Goal: Task Accomplishment & Management: Manage account settings

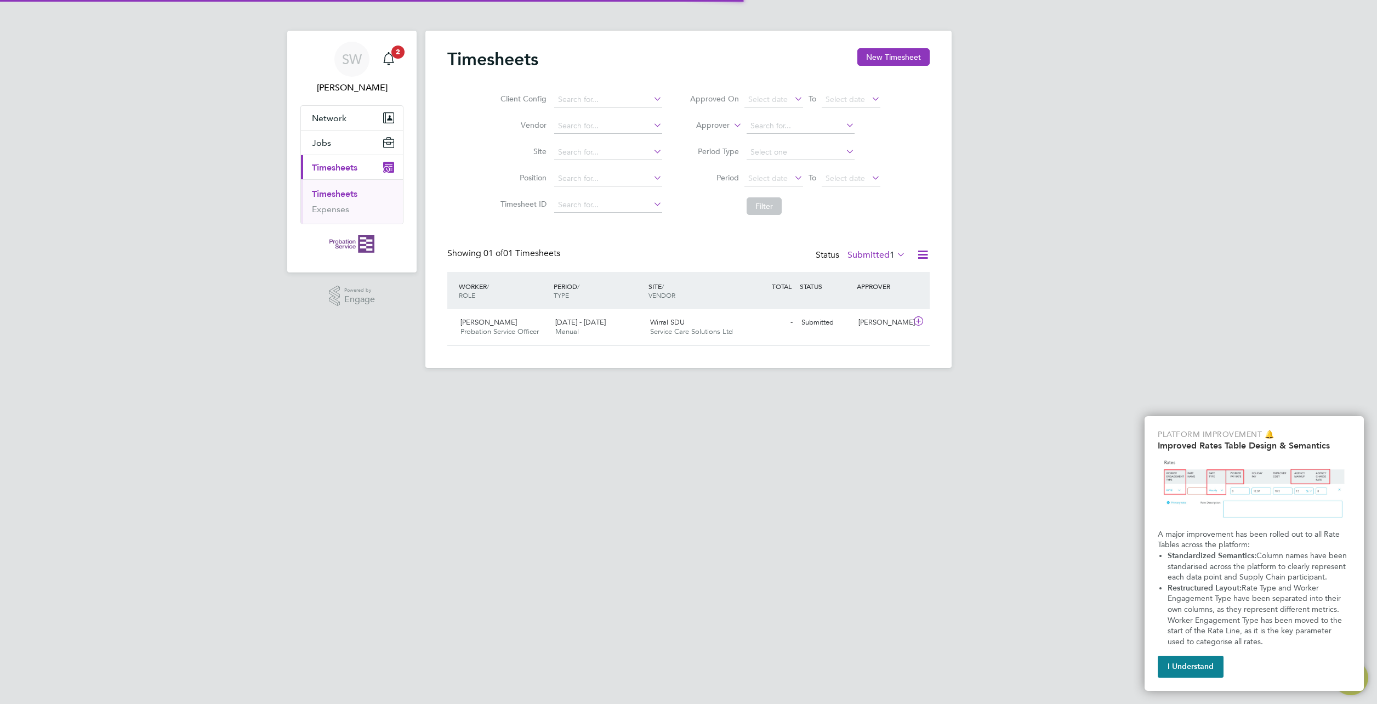
scroll to position [28, 95]
click at [918, 319] on icon at bounding box center [919, 321] width 14 height 9
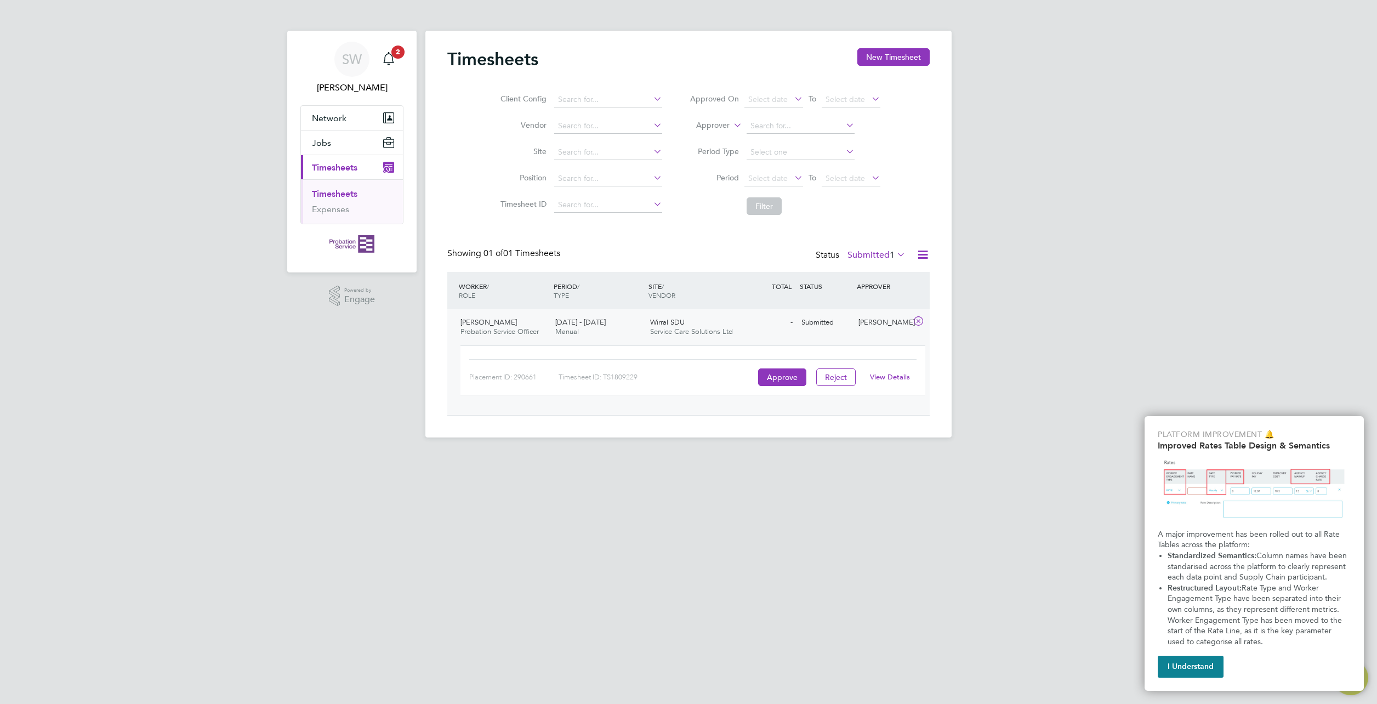
click at [515, 321] on div "[PERSON_NAME] Probation Service Officer [DATE] - [DATE]" at bounding box center [503, 327] width 95 height 27
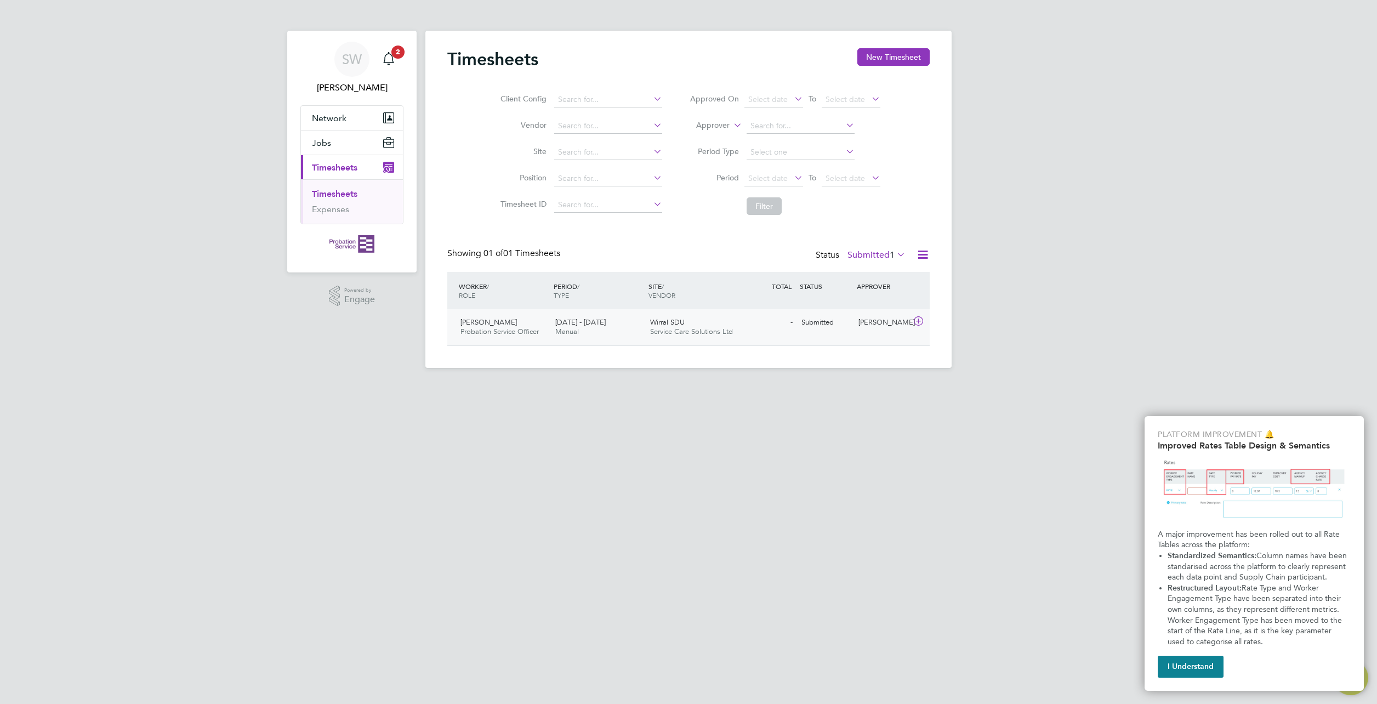
click at [503, 321] on span "[PERSON_NAME]" at bounding box center [488, 321] width 56 height 9
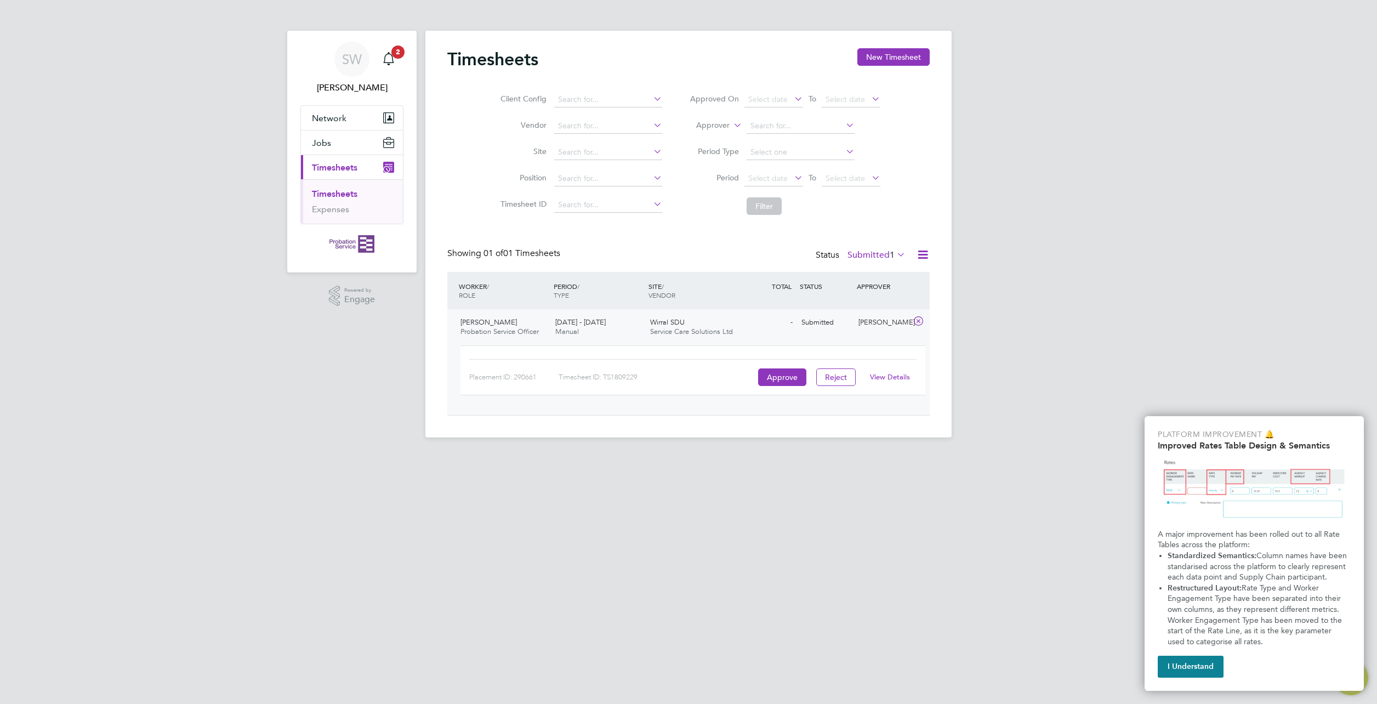
click at [902, 379] on link "View Details" at bounding box center [890, 376] width 40 height 9
click at [774, 372] on button "Approve" at bounding box center [782, 377] width 48 height 18
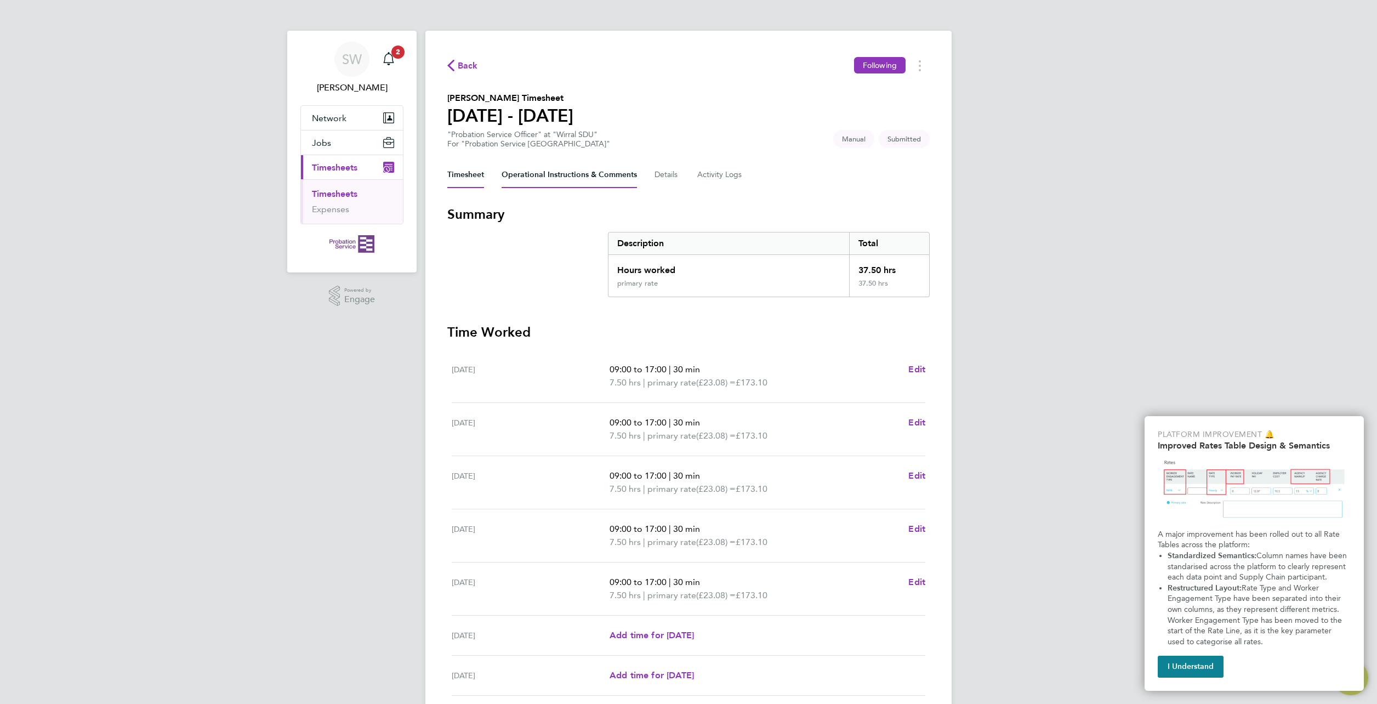
click at [586, 170] on Comments-tab "Operational Instructions & Comments" at bounding box center [569, 175] width 135 height 26
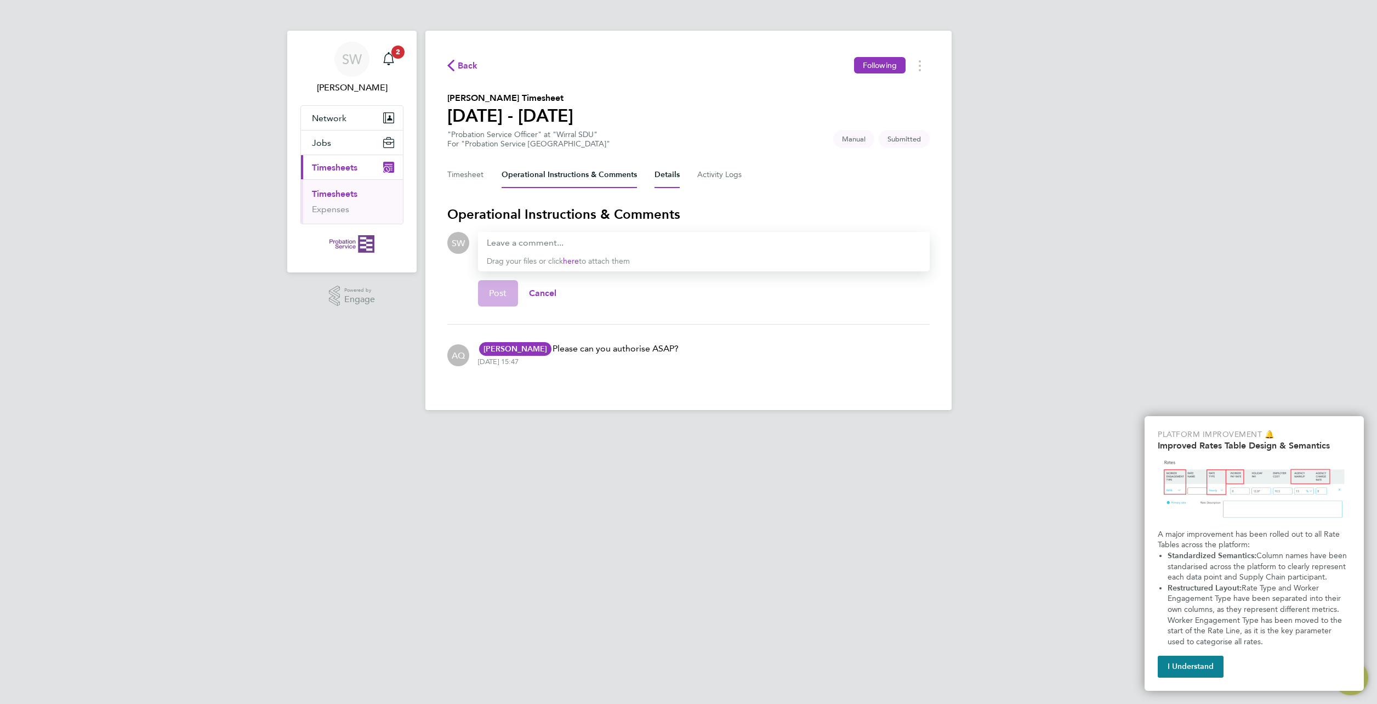
click at [671, 176] on button "Details" at bounding box center [666, 175] width 25 height 26
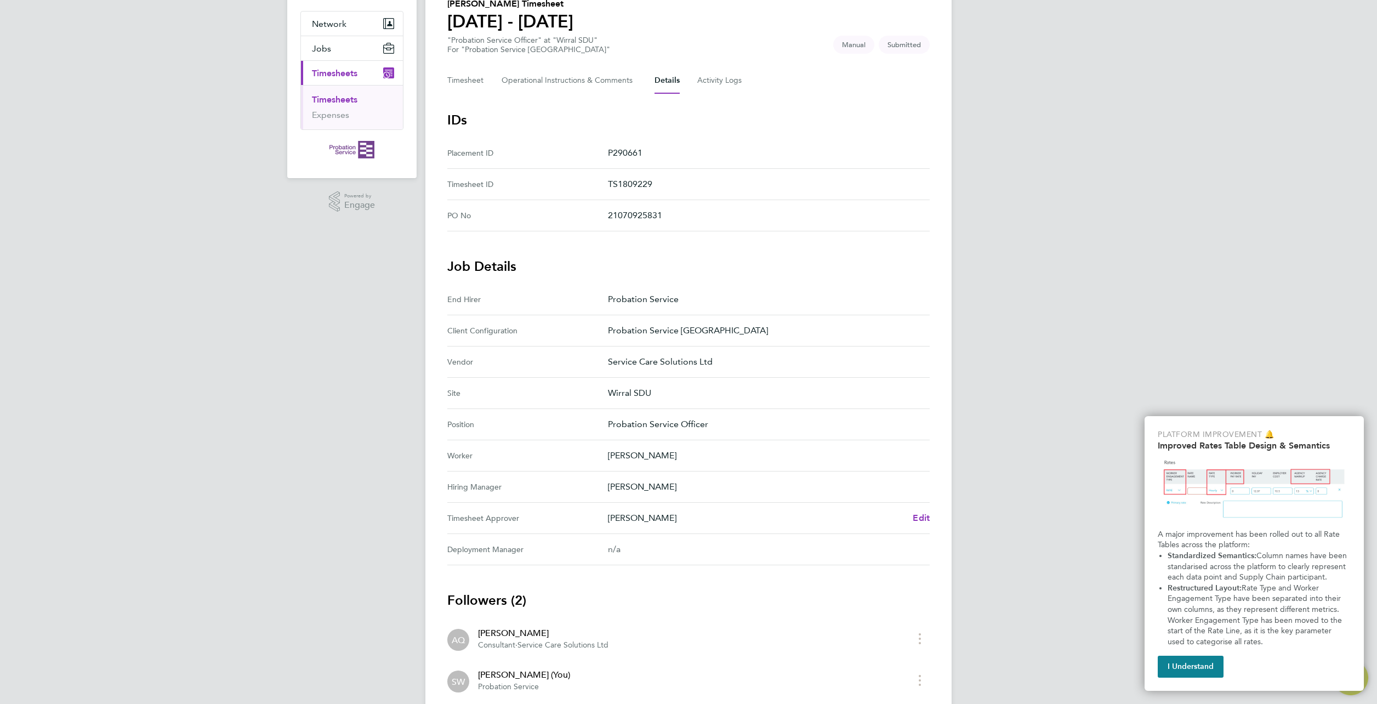
scroll to position [20, 0]
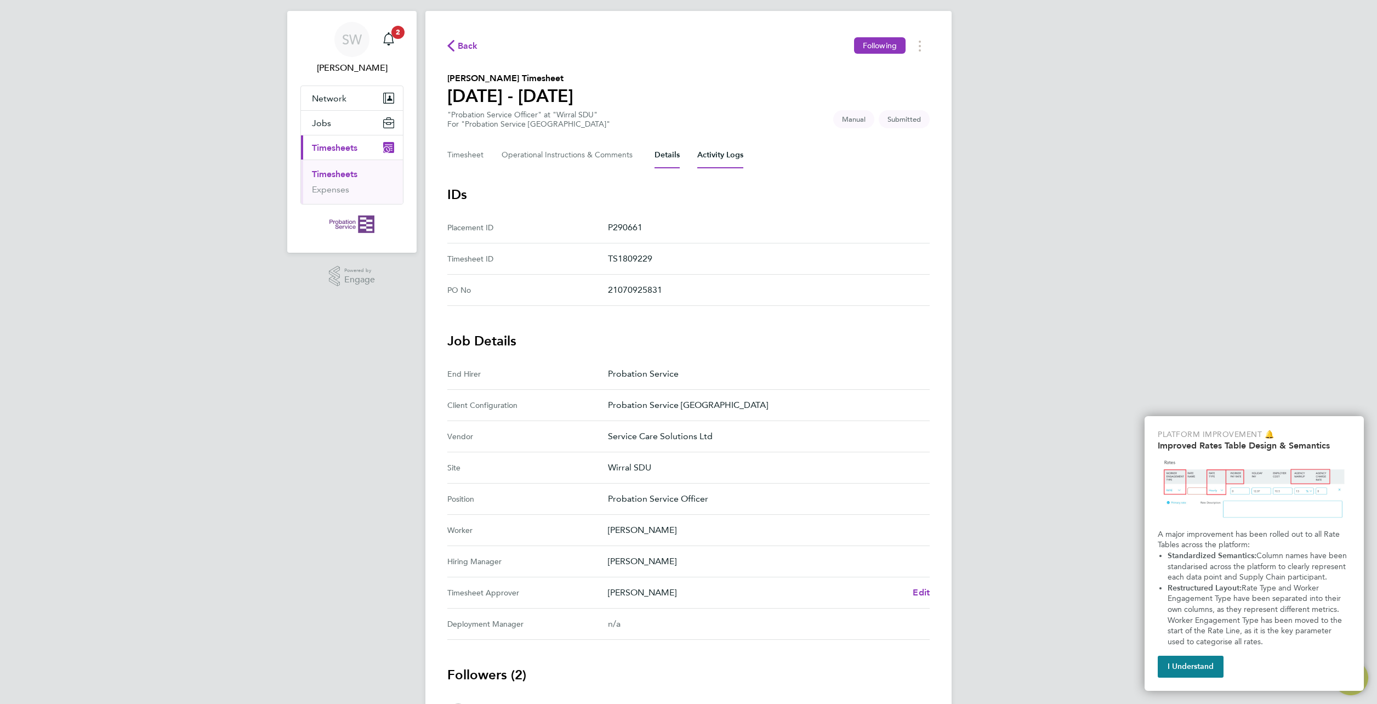
click at [719, 156] on Logs-tab "Activity Logs" at bounding box center [720, 155] width 46 height 26
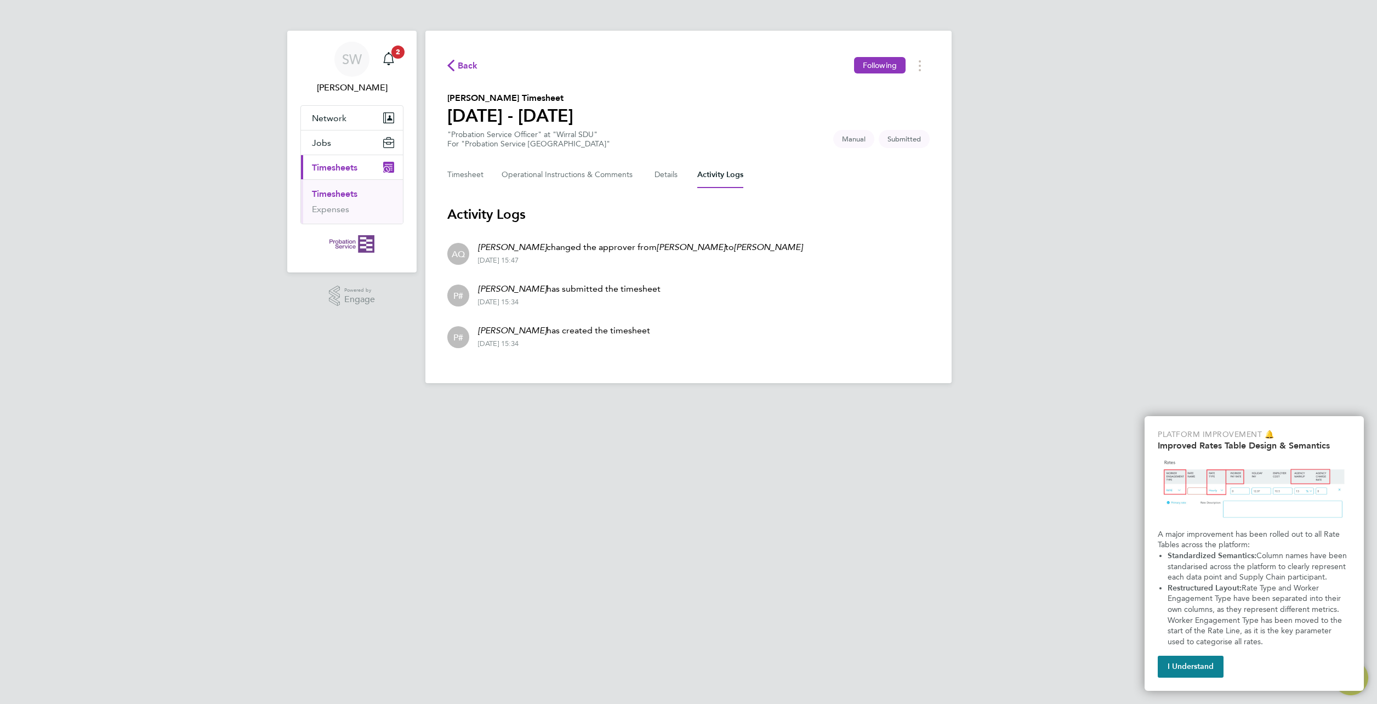
click at [848, 141] on span "Manual" at bounding box center [853, 139] width 41 height 18
click at [897, 141] on span "Submitted" at bounding box center [904, 139] width 51 height 18
click at [863, 140] on span "Manual" at bounding box center [853, 139] width 41 height 18
click at [361, 177] on button "Current page: Timesheets" at bounding box center [352, 167] width 102 height 24
click at [340, 171] on span "Timesheets" at bounding box center [334, 167] width 45 height 10
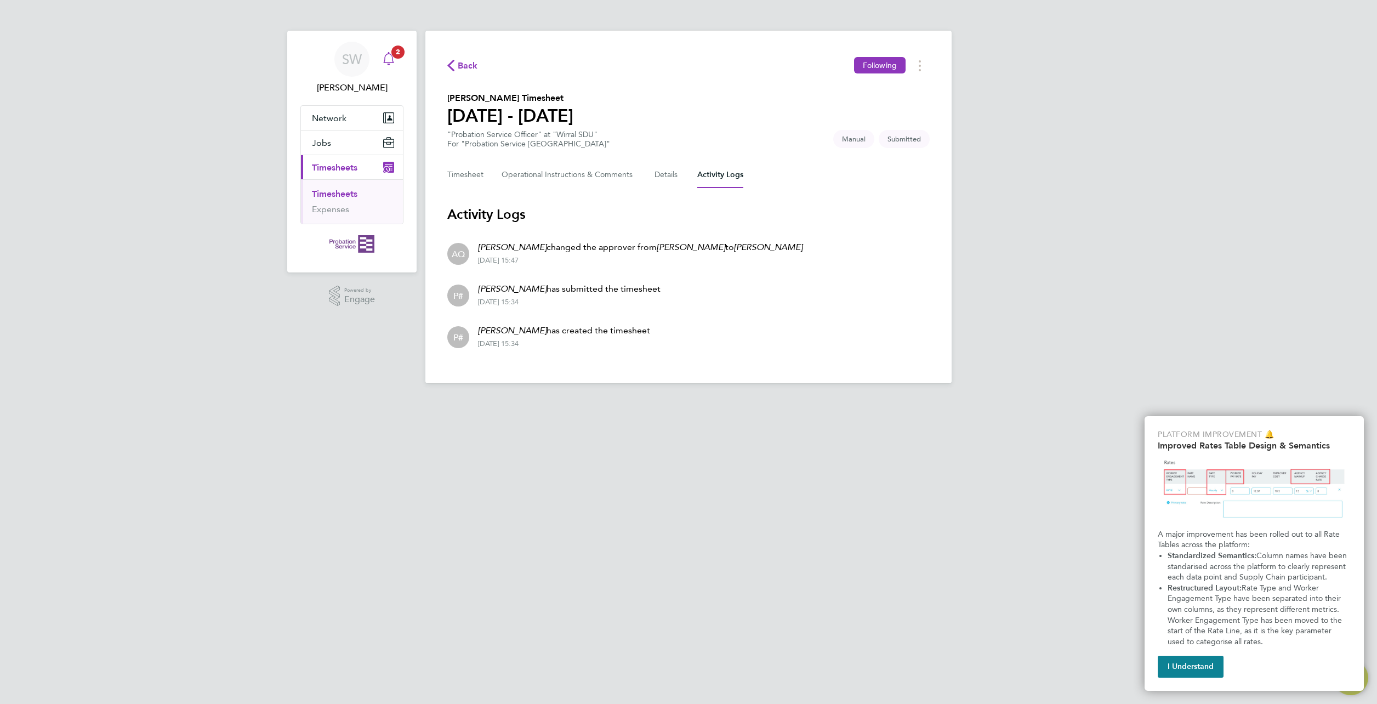
click at [382, 62] on icon "Main navigation" at bounding box center [388, 58] width 13 height 13
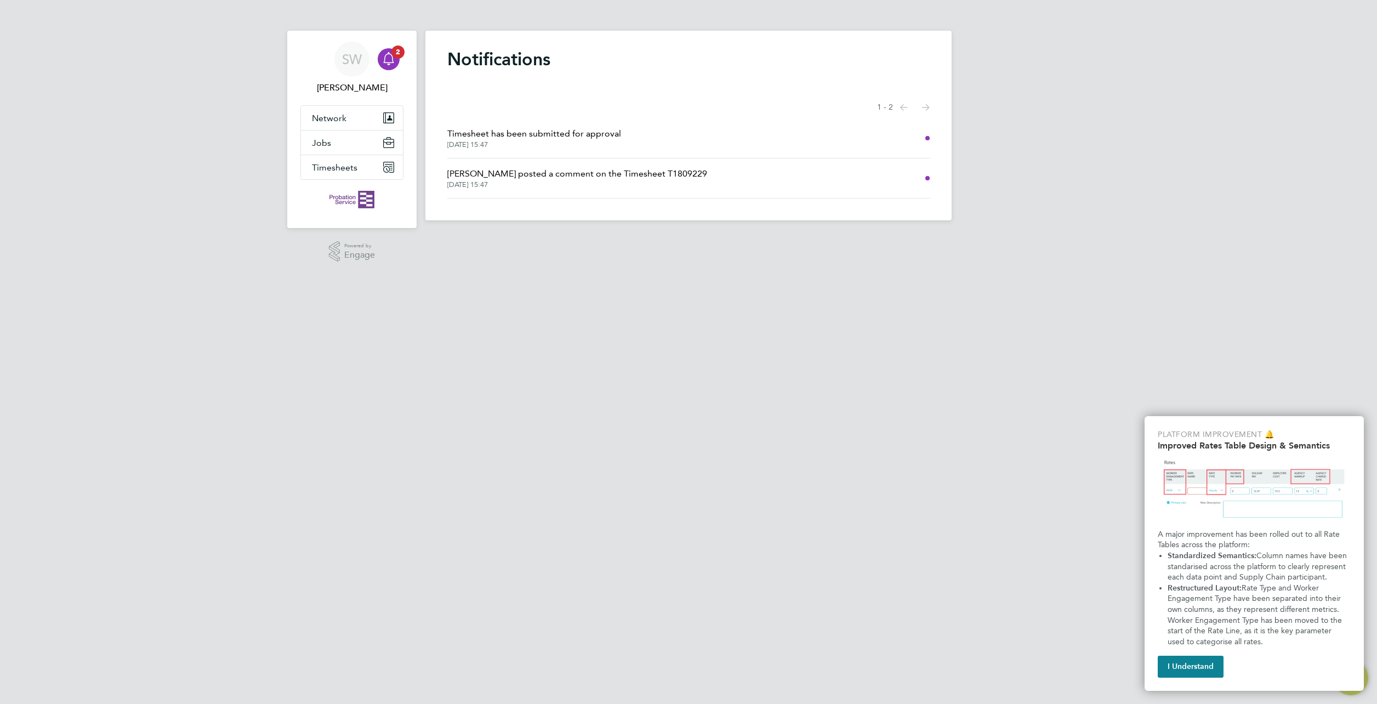
click at [609, 129] on span "Timesheet has been submitted for approval" at bounding box center [534, 133] width 174 height 13
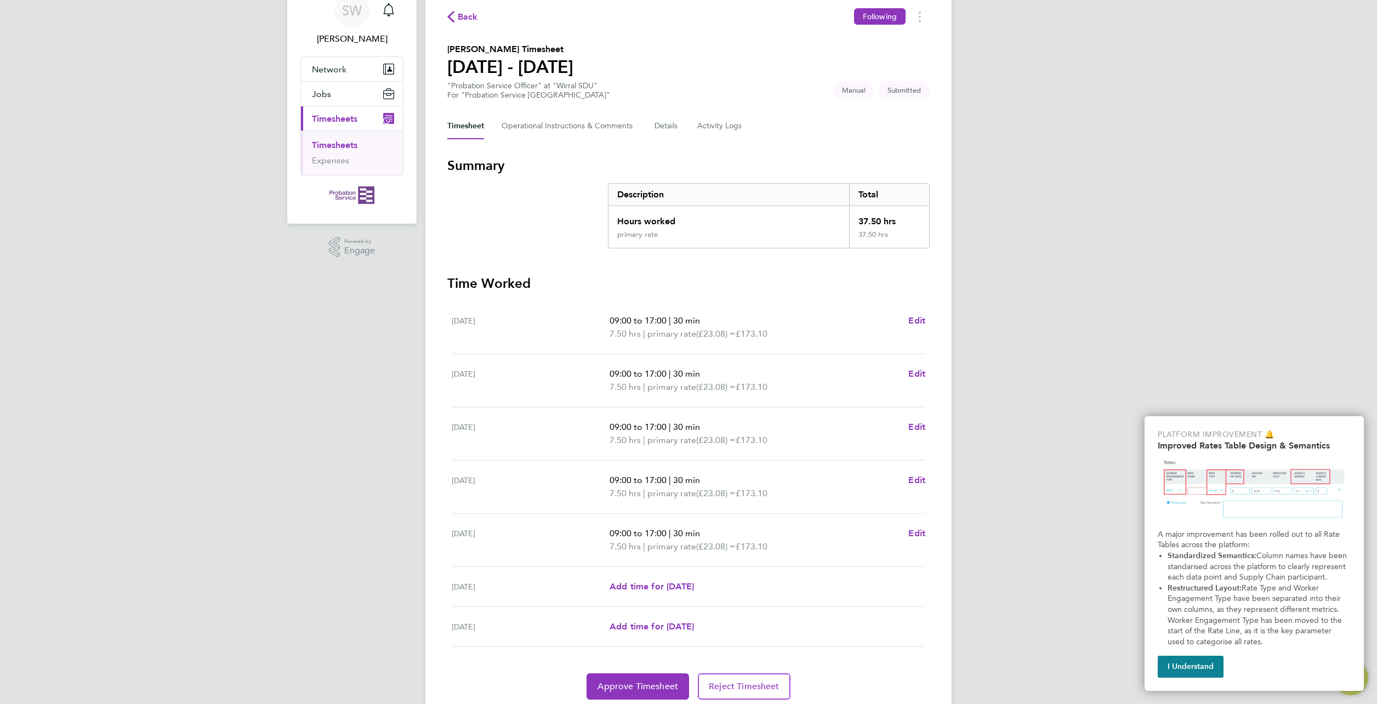
scroll to position [88, 0]
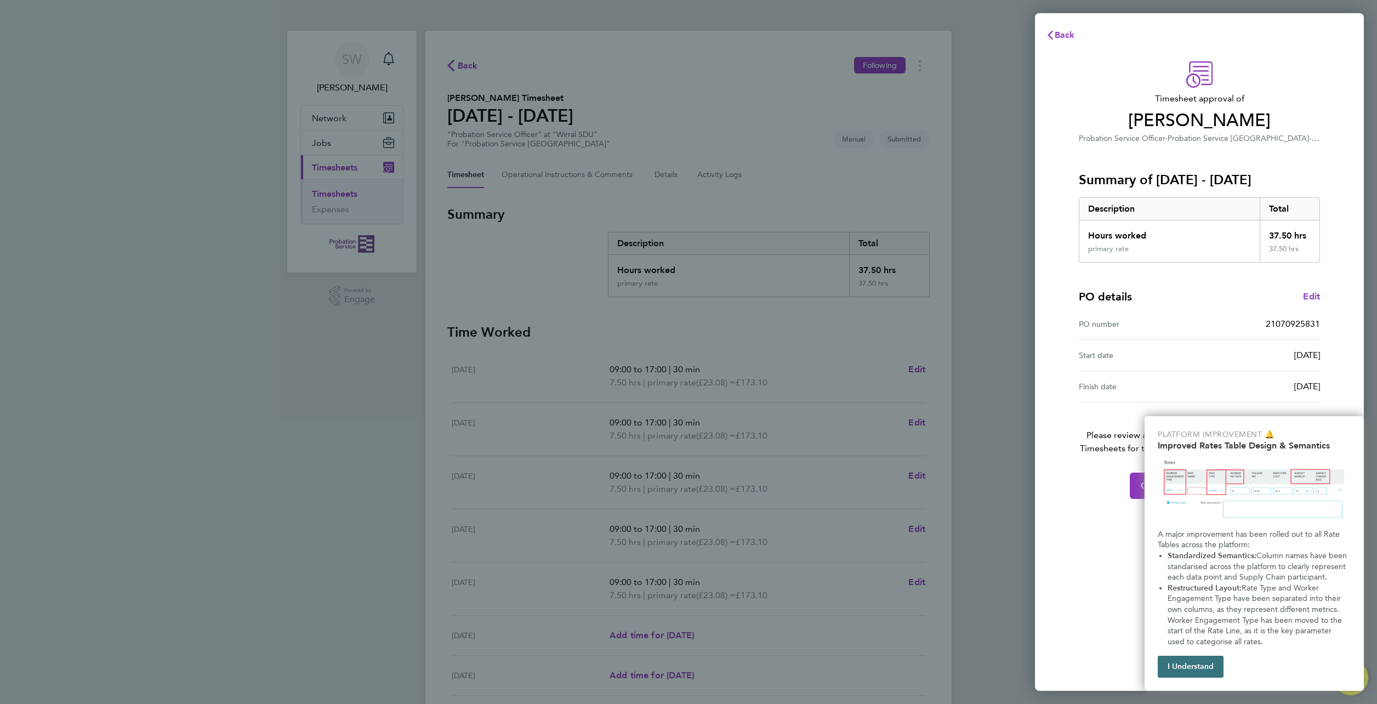
click at [1198, 668] on button "I Understand" at bounding box center [1191, 667] width 66 height 22
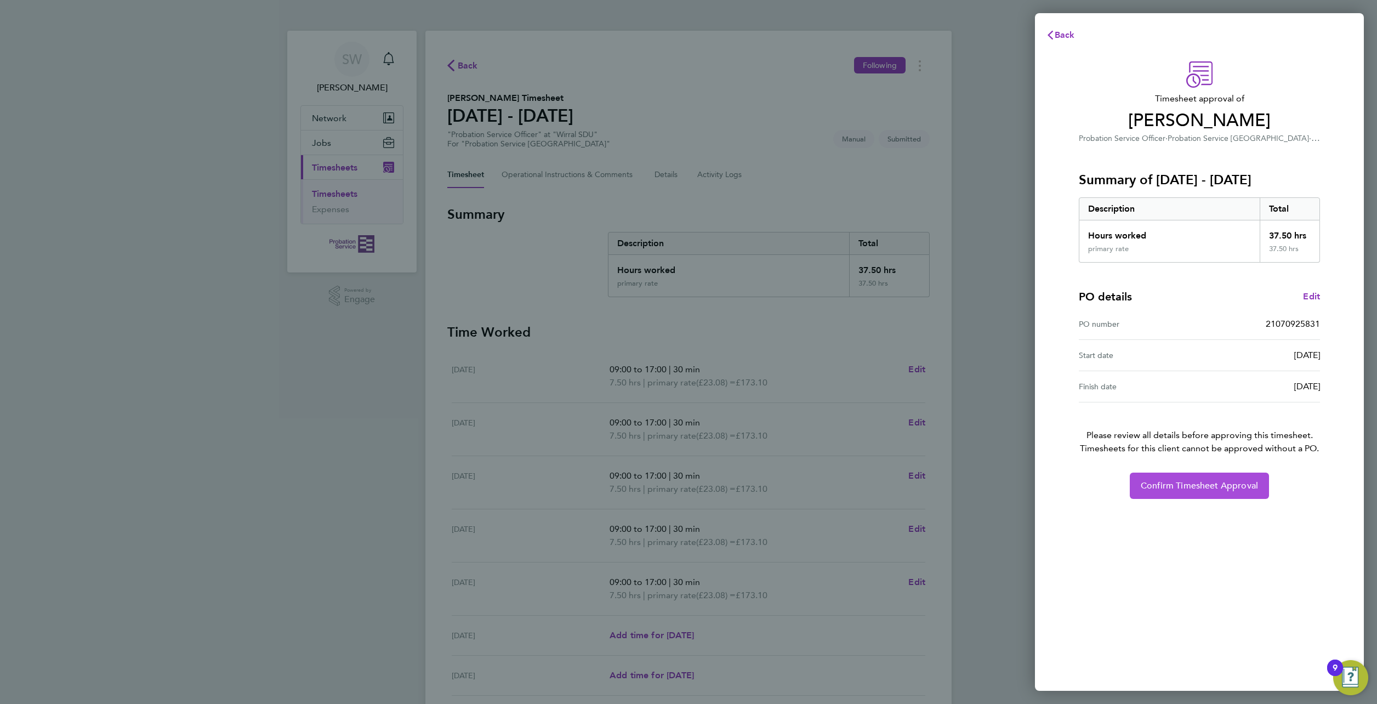
click at [1221, 486] on span "Confirm Timesheet Approval" at bounding box center [1199, 485] width 117 height 11
